Goal: Task Accomplishment & Management: Manage account settings

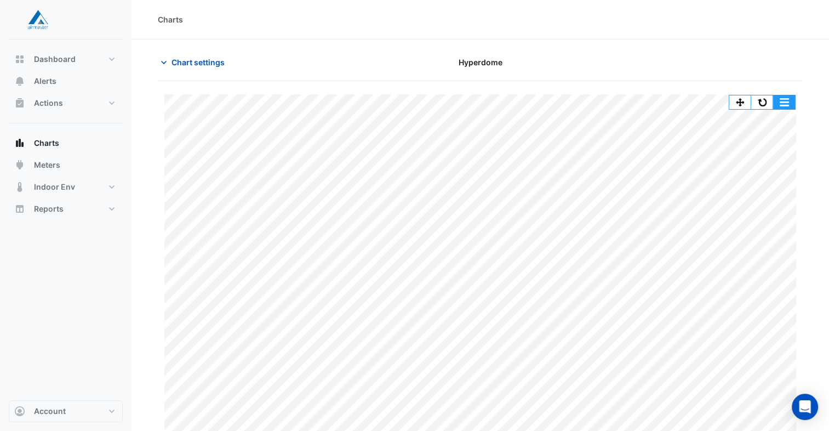
click at [780, 97] on button "button" at bounding box center [784, 102] width 22 height 14
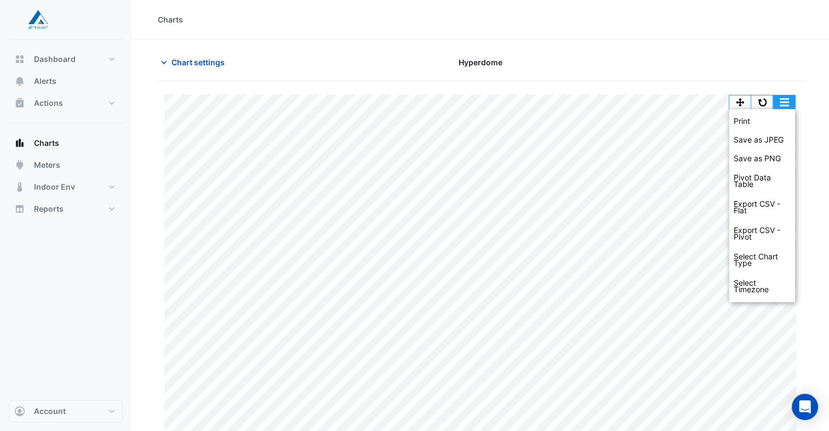
click at [782, 104] on button "button" at bounding box center [784, 102] width 22 height 14
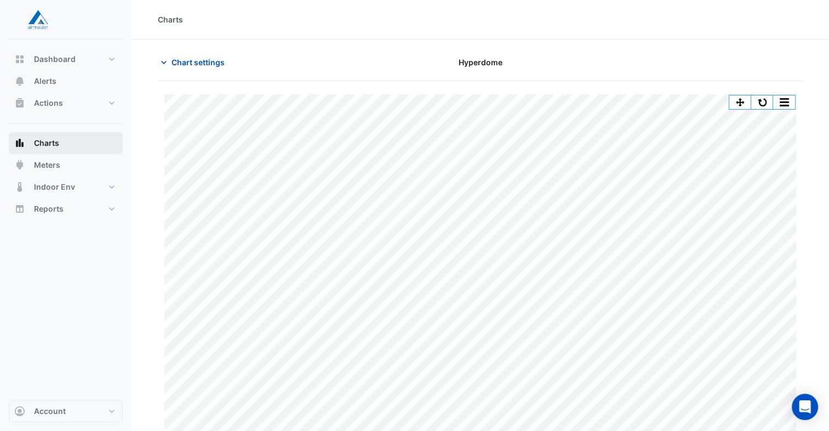
click at [55, 140] on span "Charts" at bounding box center [46, 143] width 25 height 11
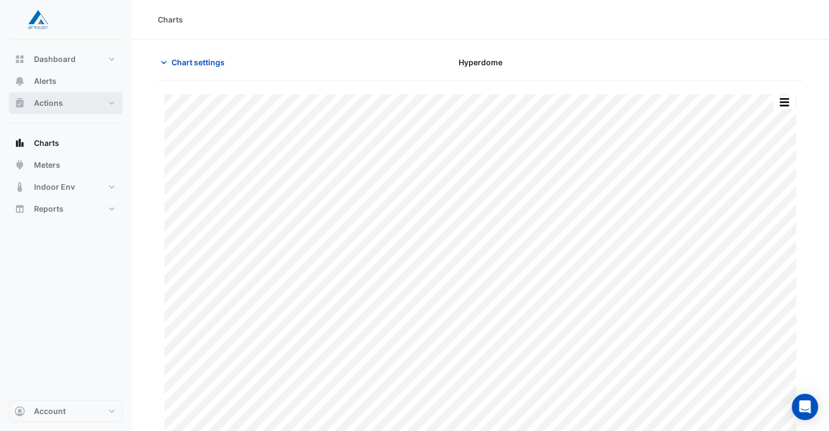
click at [65, 104] on button "Actions" at bounding box center [66, 103] width 114 height 22
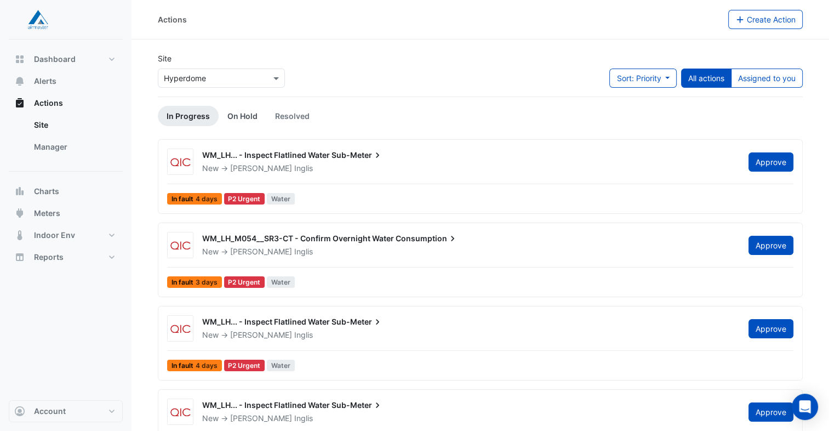
click at [245, 120] on link "On Hold" at bounding box center [243, 116] width 48 height 20
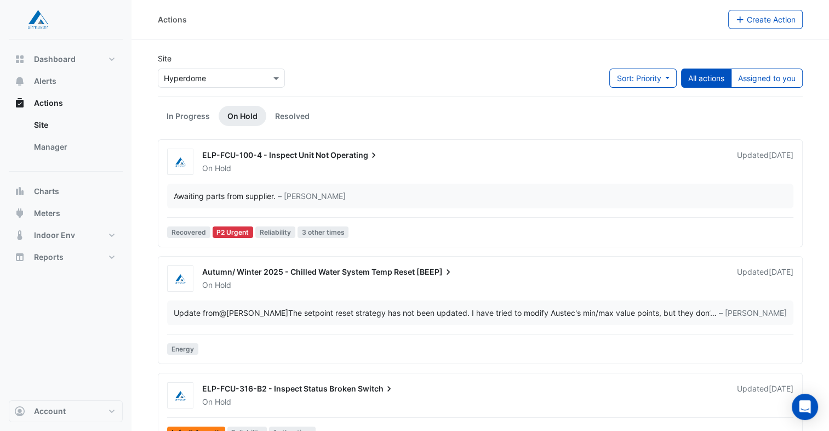
click at [298, 170] on div "On Hold" at bounding box center [463, 168] width 524 height 11
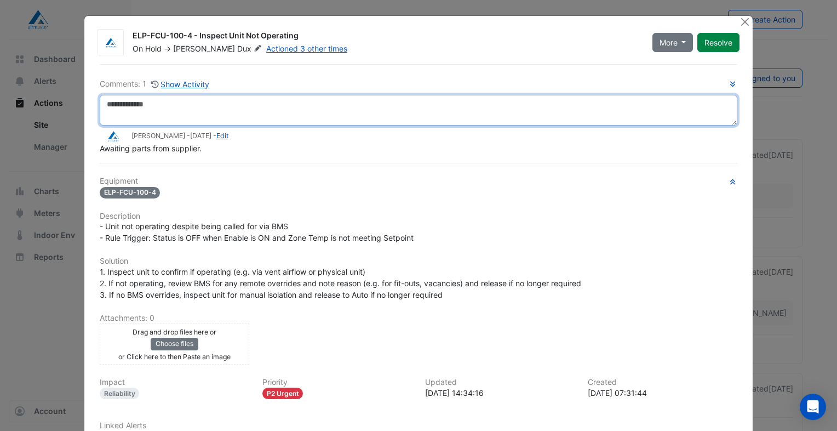
click at [129, 108] on textarea at bounding box center [419, 110] width 638 height 31
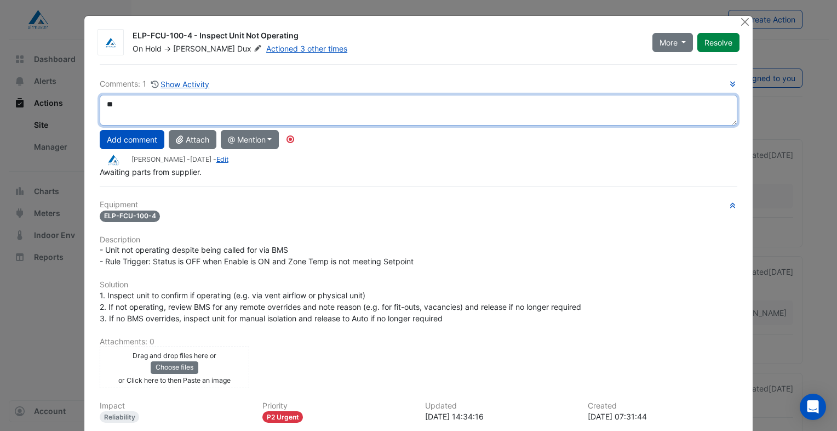
type textarea "*"
type textarea "**********"
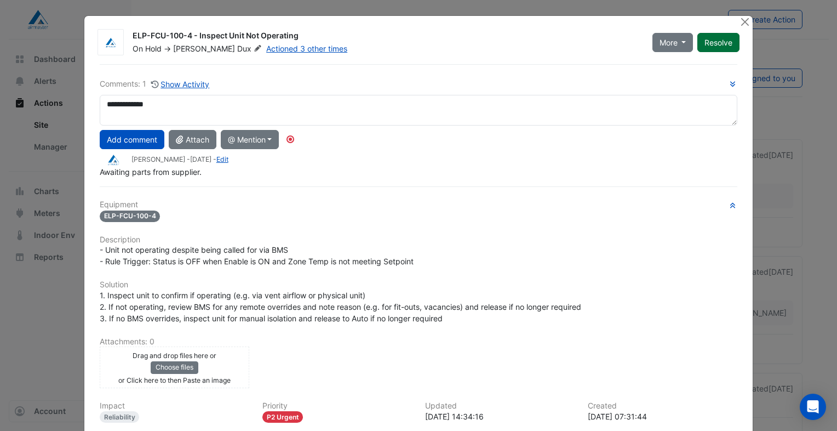
click at [717, 43] on button "Resolve" at bounding box center [718, 42] width 42 height 19
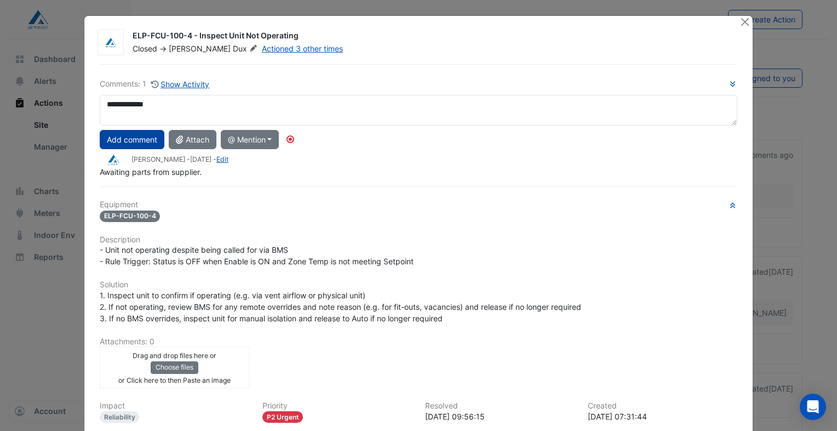
click at [147, 144] on button "Add comment" at bounding box center [132, 139] width 65 height 19
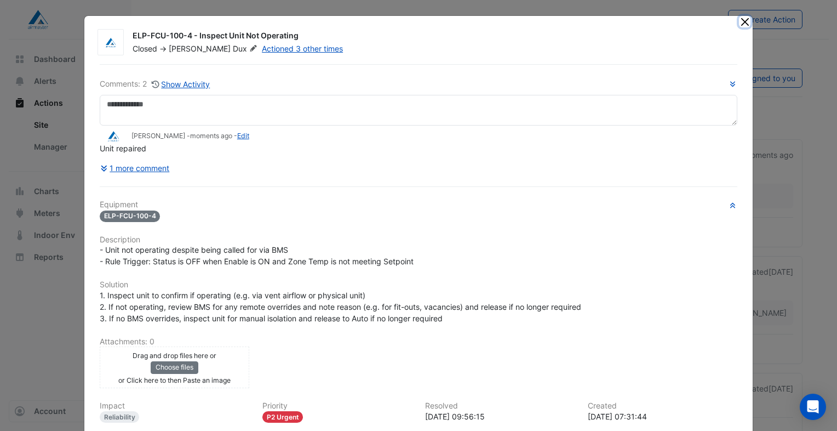
click at [742, 20] on button "Close" at bounding box center [745, 22] width 12 height 12
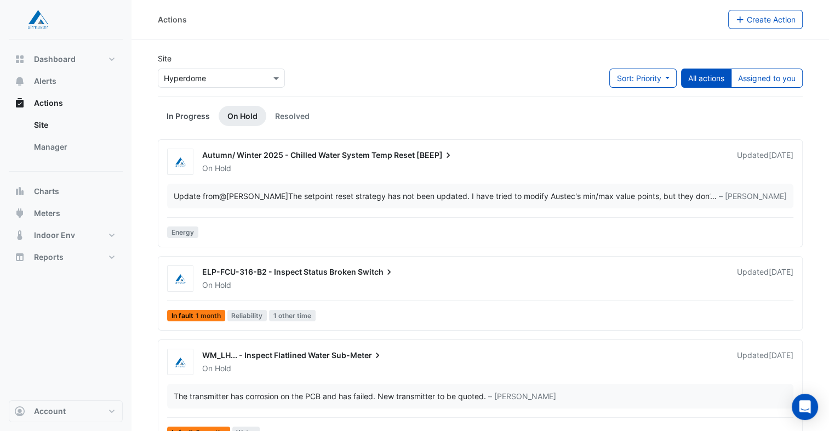
click at [192, 117] on link "In Progress" at bounding box center [188, 116] width 61 height 20
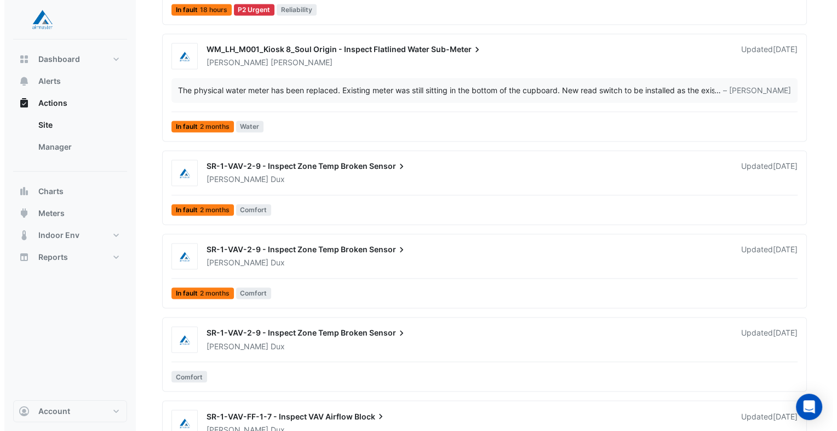
scroll to position [1749, 0]
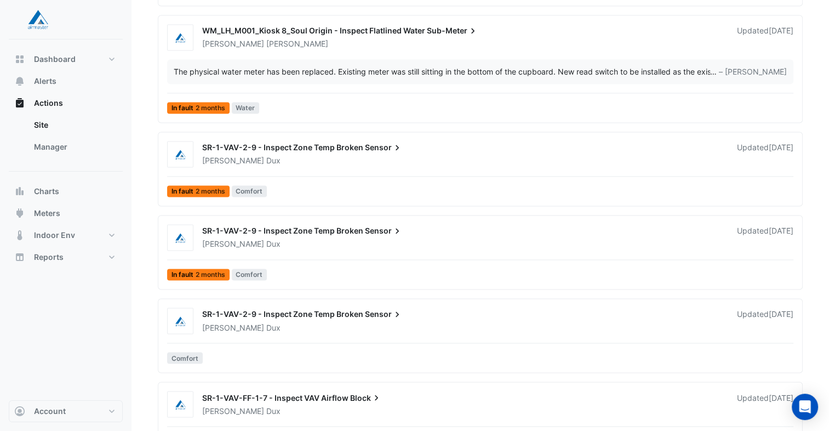
click at [280, 159] on div "Harrison Dux" at bounding box center [463, 160] width 524 height 11
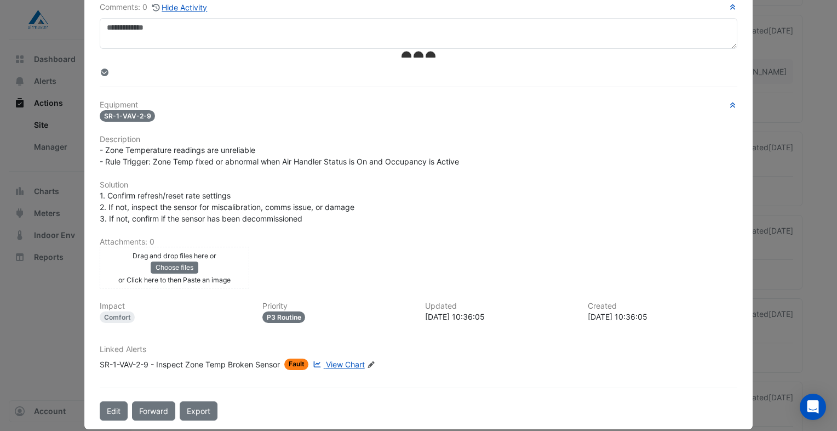
scroll to position [87, 0]
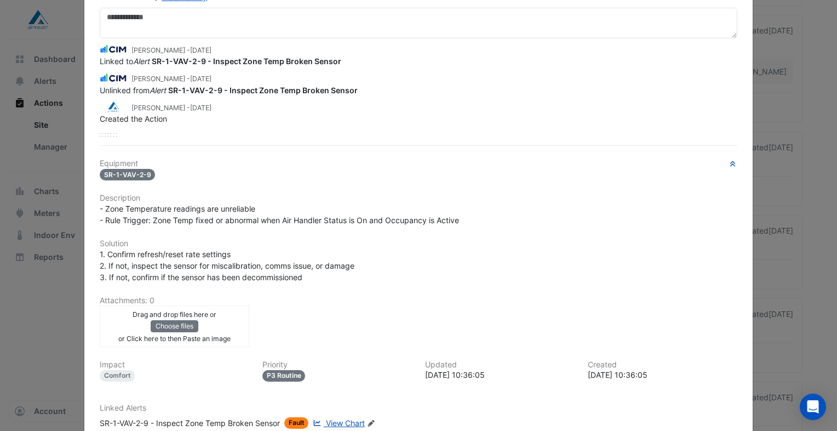
click at [338, 353] on div "Equipment SR-1-VAV-2-9 Description - Zone Temperature readings are unreliable -…" at bounding box center [419, 298] width 638 height 278
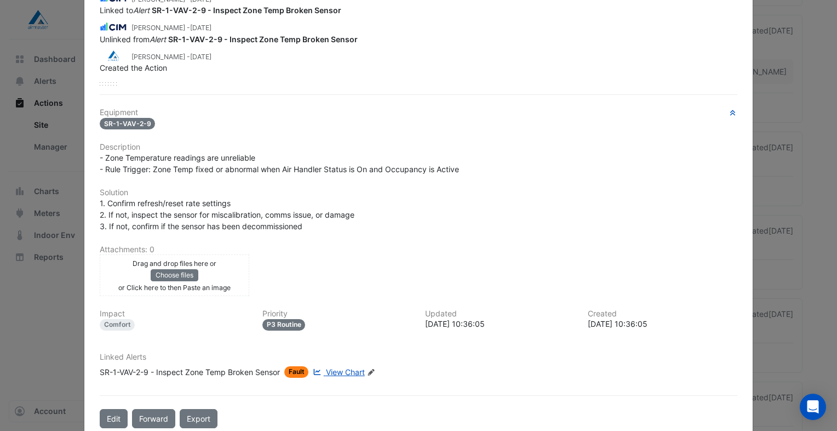
scroll to position [142, 0]
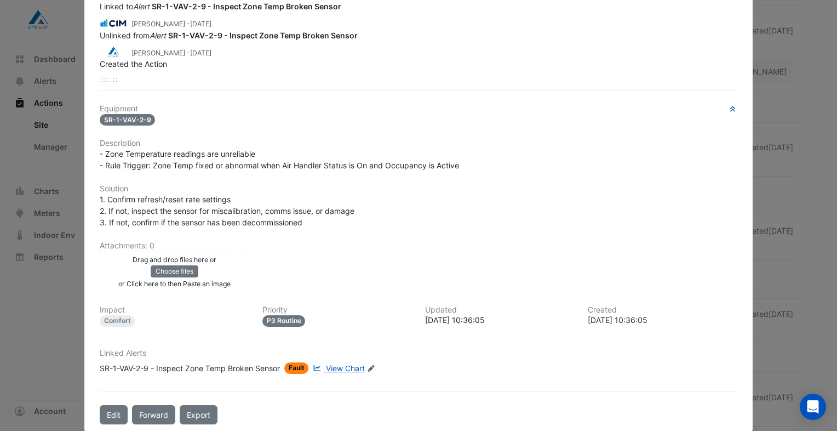
click at [340, 363] on span "View Chart" at bounding box center [345, 367] width 39 height 9
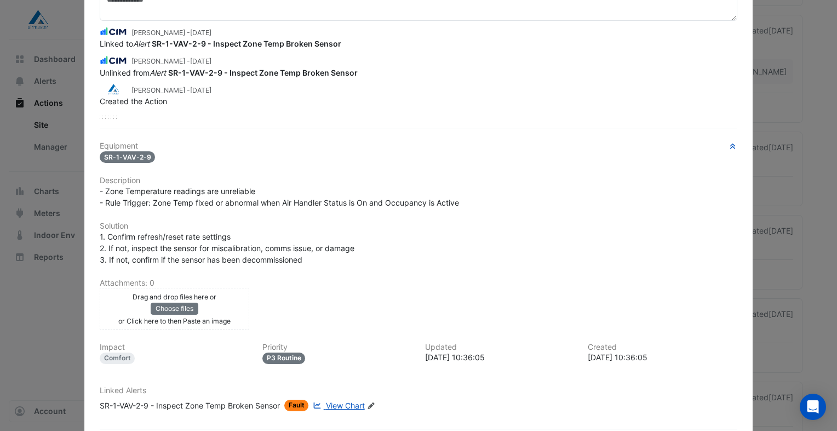
scroll to position [0, 0]
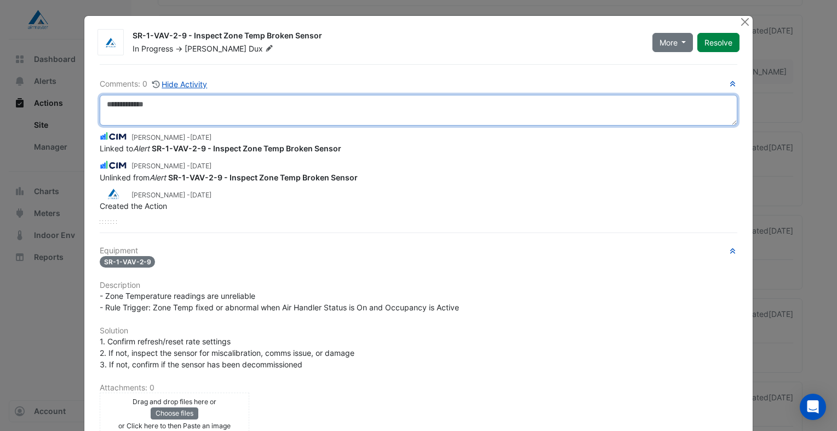
click at [250, 113] on textarea at bounding box center [419, 110] width 638 height 31
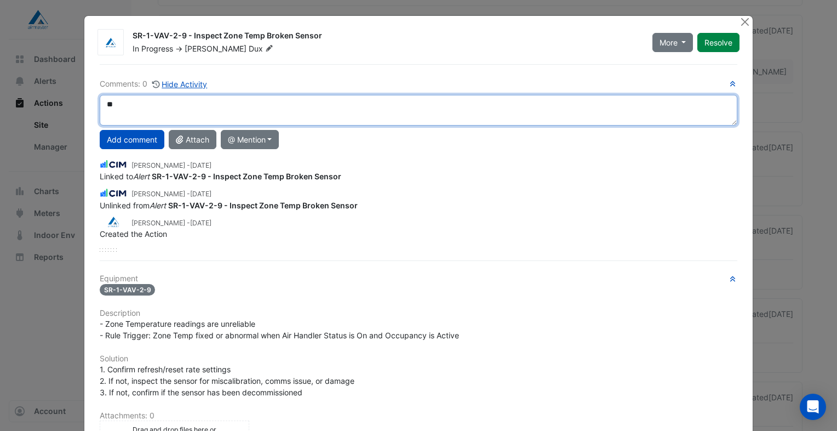
type textarea "*"
type textarea "**********"
